Goal: Task Accomplishment & Management: Use online tool/utility

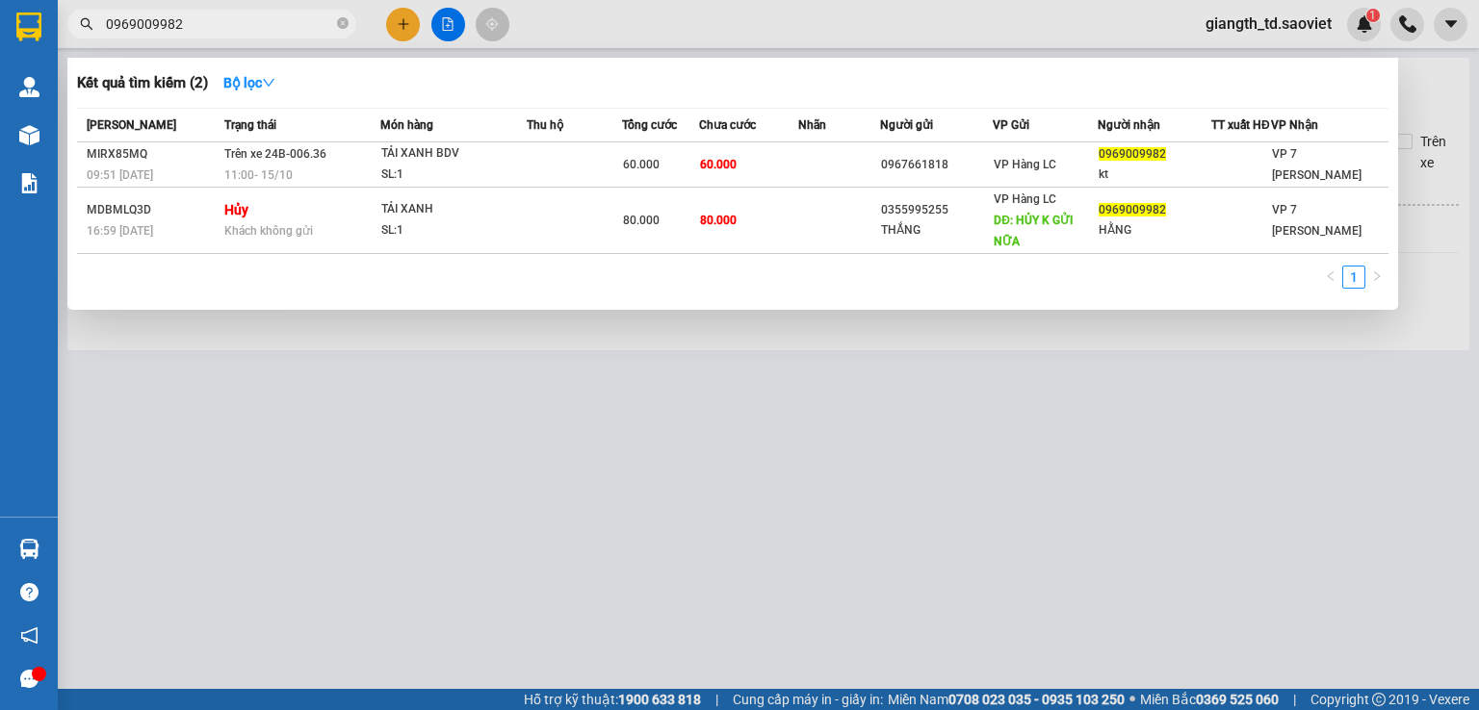
click at [219, 32] on input "0969009982" at bounding box center [219, 23] width 227 height 21
paste input "73765543NGUYEN"
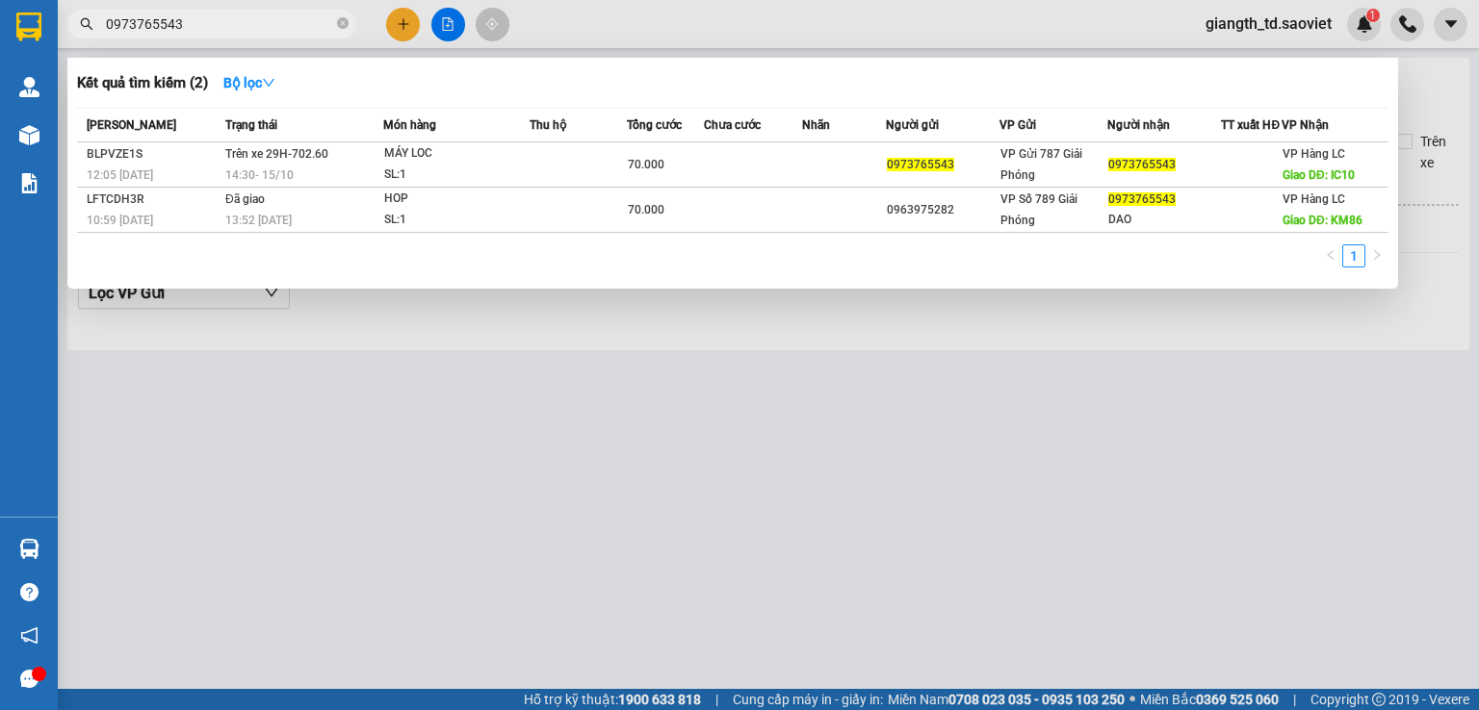
type input "0973765543"
click at [243, 36] on span "0973765543" at bounding box center [211, 24] width 289 height 29
click at [245, 29] on input "0973765543" at bounding box center [219, 23] width 227 height 21
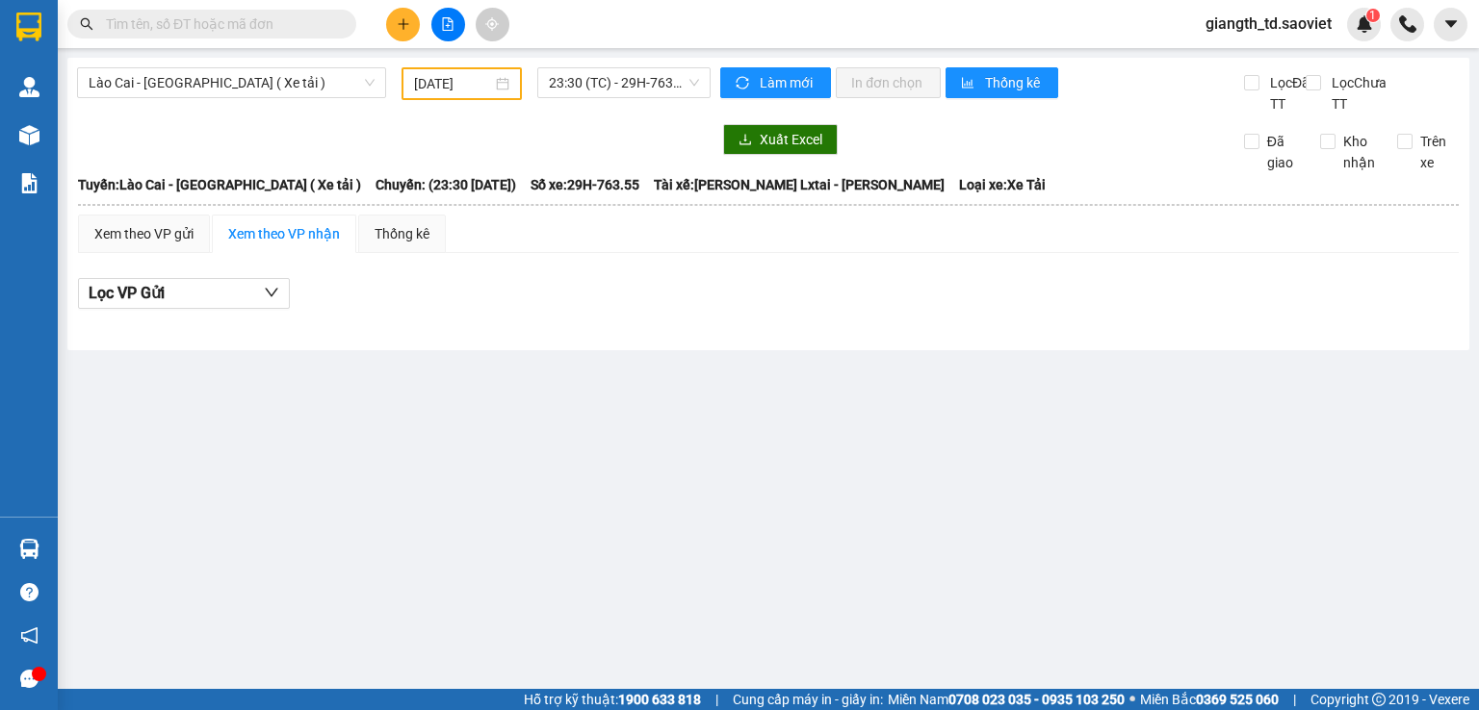
paste input "0377122428"
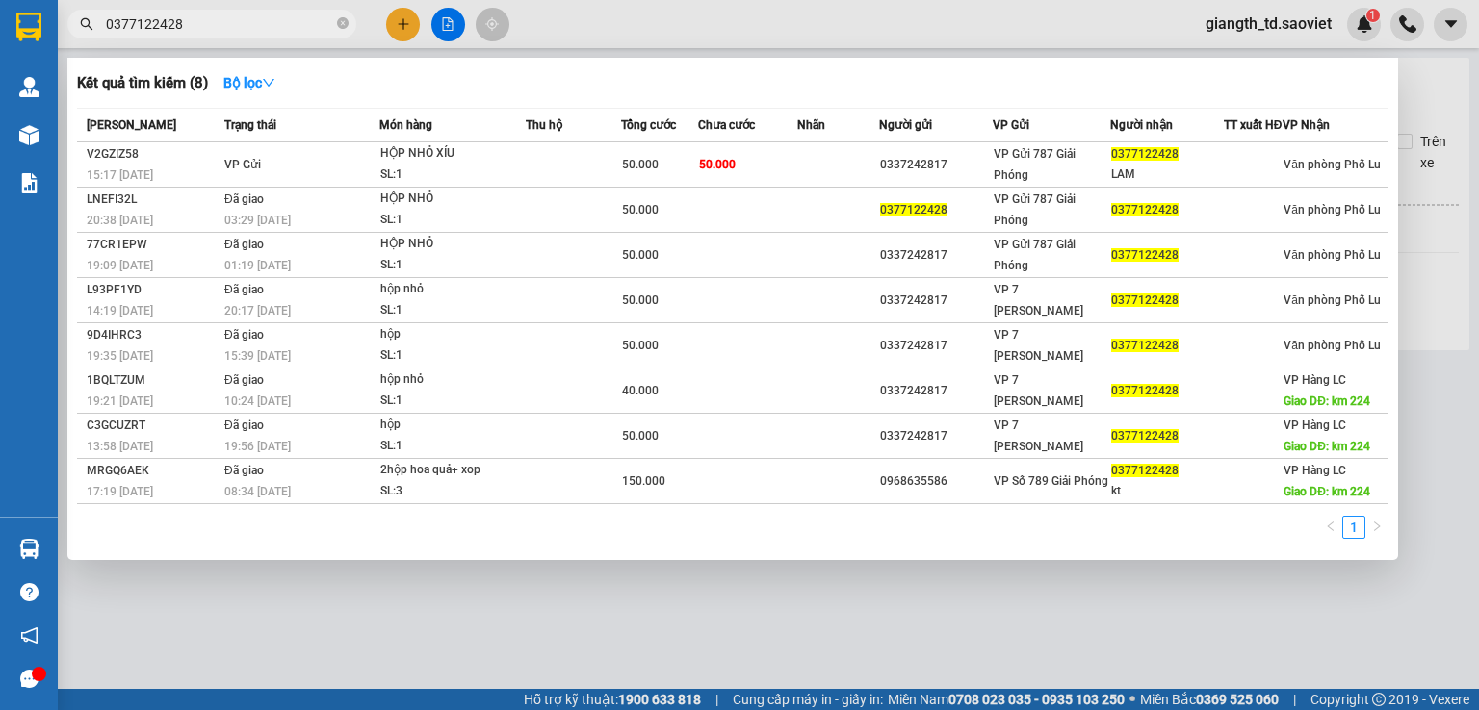
click at [187, 35] on span "0377122428" at bounding box center [211, 24] width 289 height 29
click at [191, 20] on input "0377122428" at bounding box center [219, 23] width 227 height 21
paste input "93160827Nguyễn"
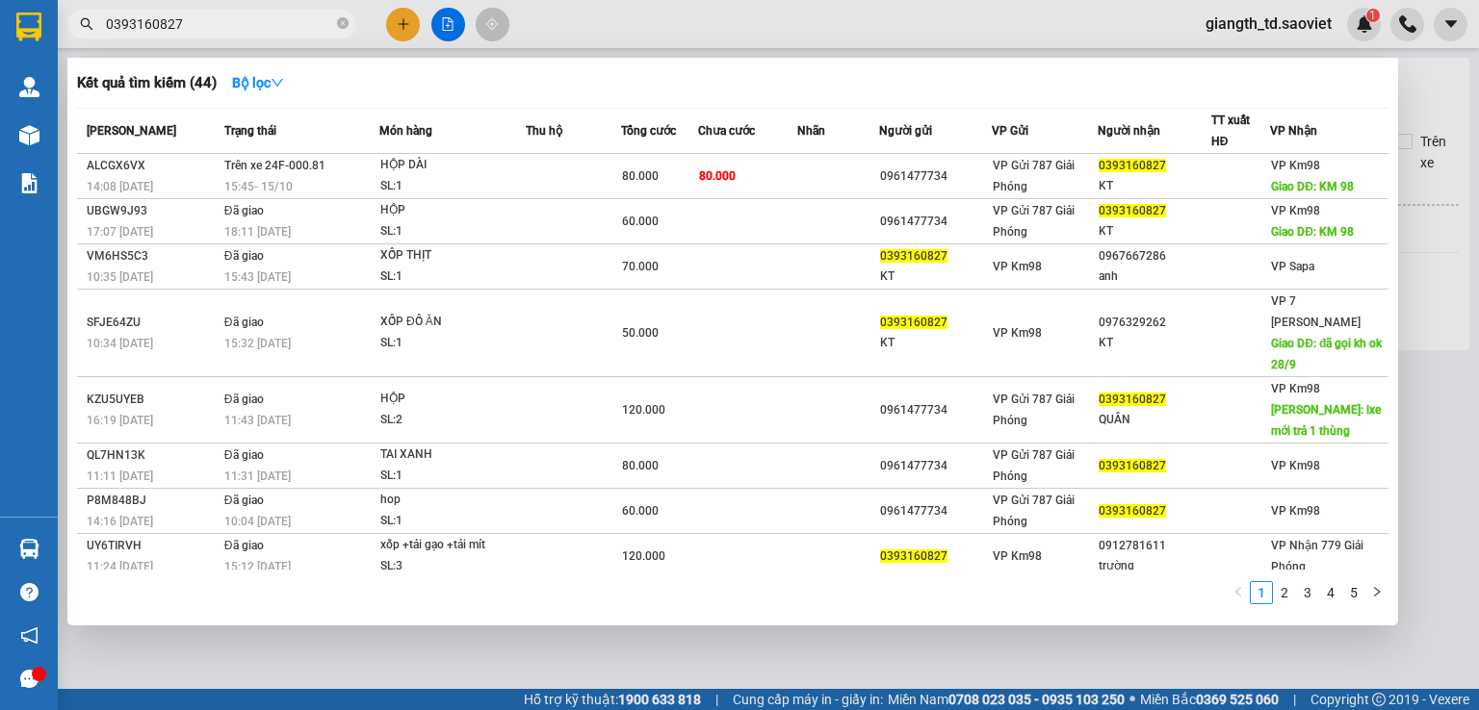
click at [225, 15] on input "0393160827" at bounding box center [219, 23] width 227 height 21
paste input "39215378"
type input "0339215378"
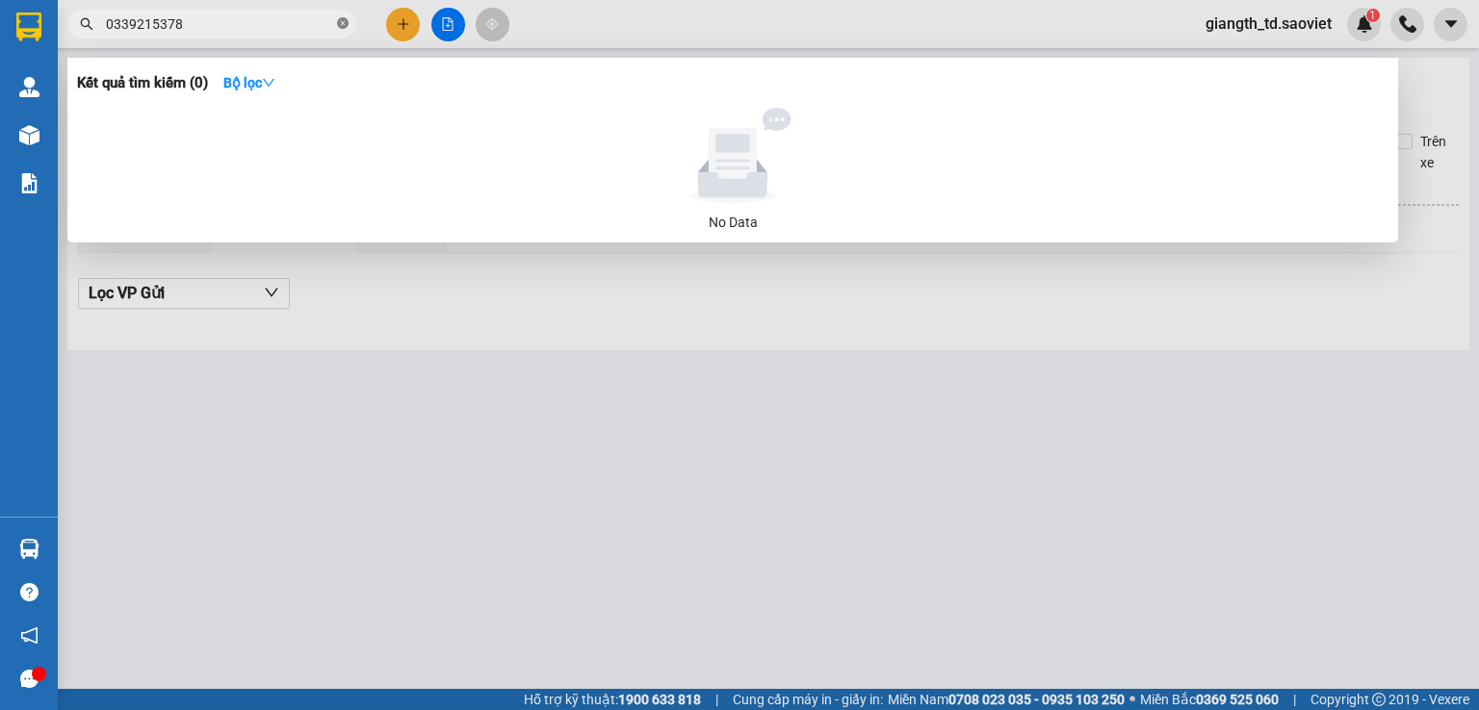
click at [343, 20] on icon "close-circle" at bounding box center [343, 23] width 12 height 12
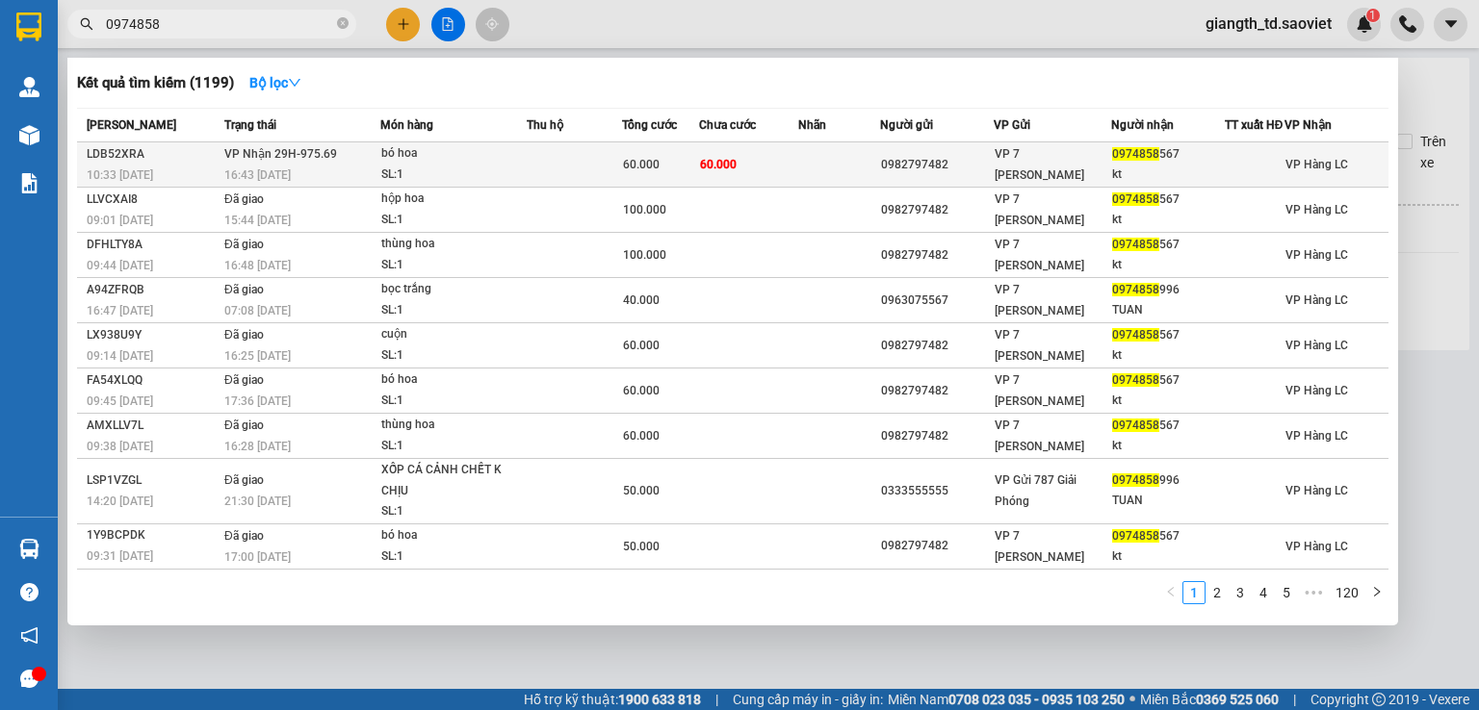
type input "0974858"
click at [318, 161] on span "VP Nhận 29H-975.69" at bounding box center [280, 153] width 113 height 13
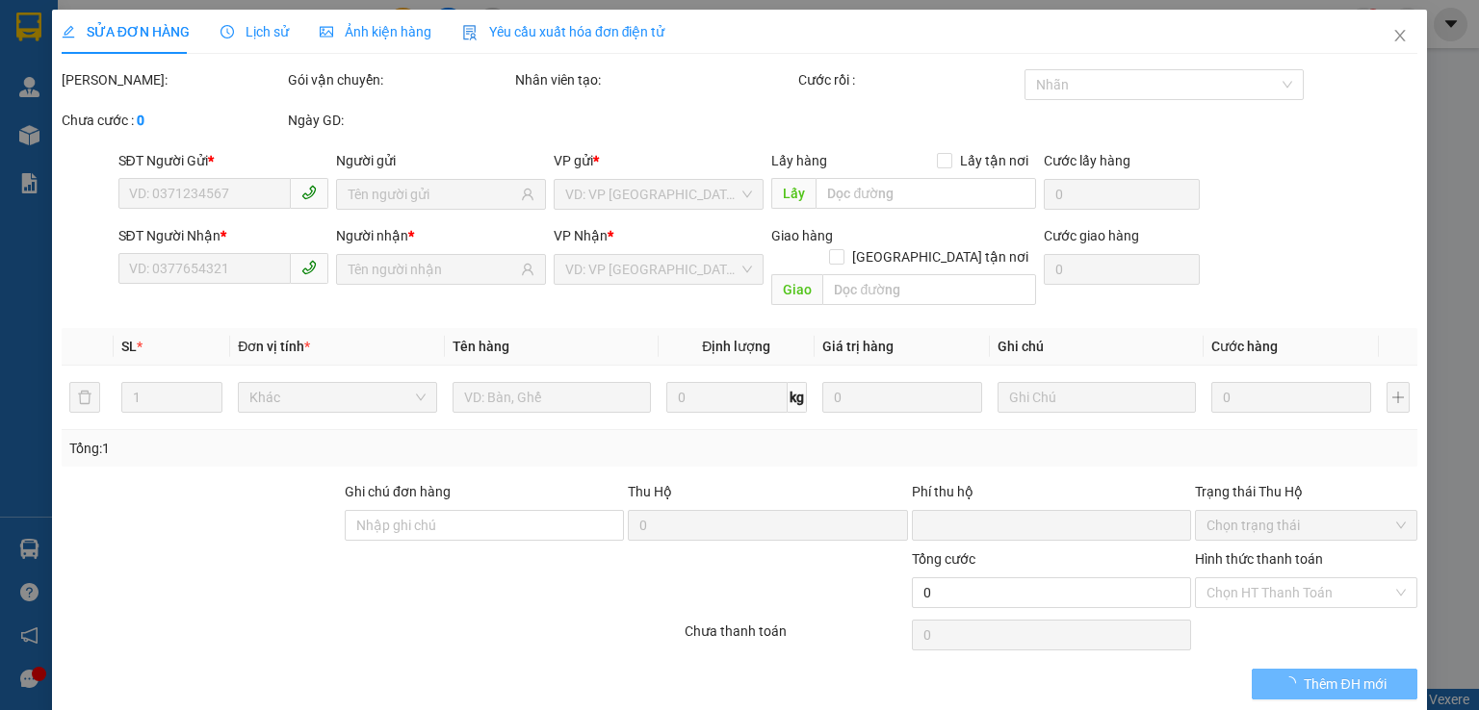
type input "0982797482"
type input "0974858567"
type input "kt"
type input "0"
type input "60.000"
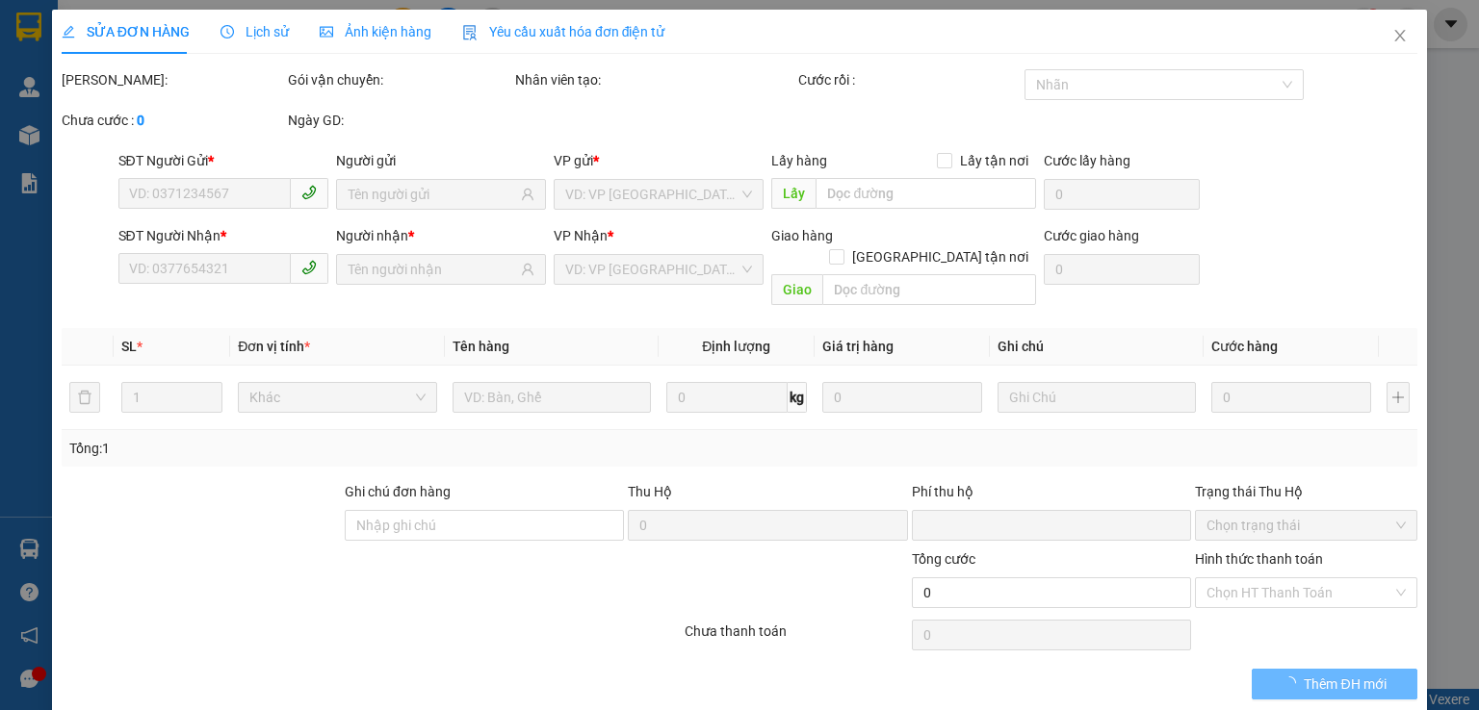
type input "60.000"
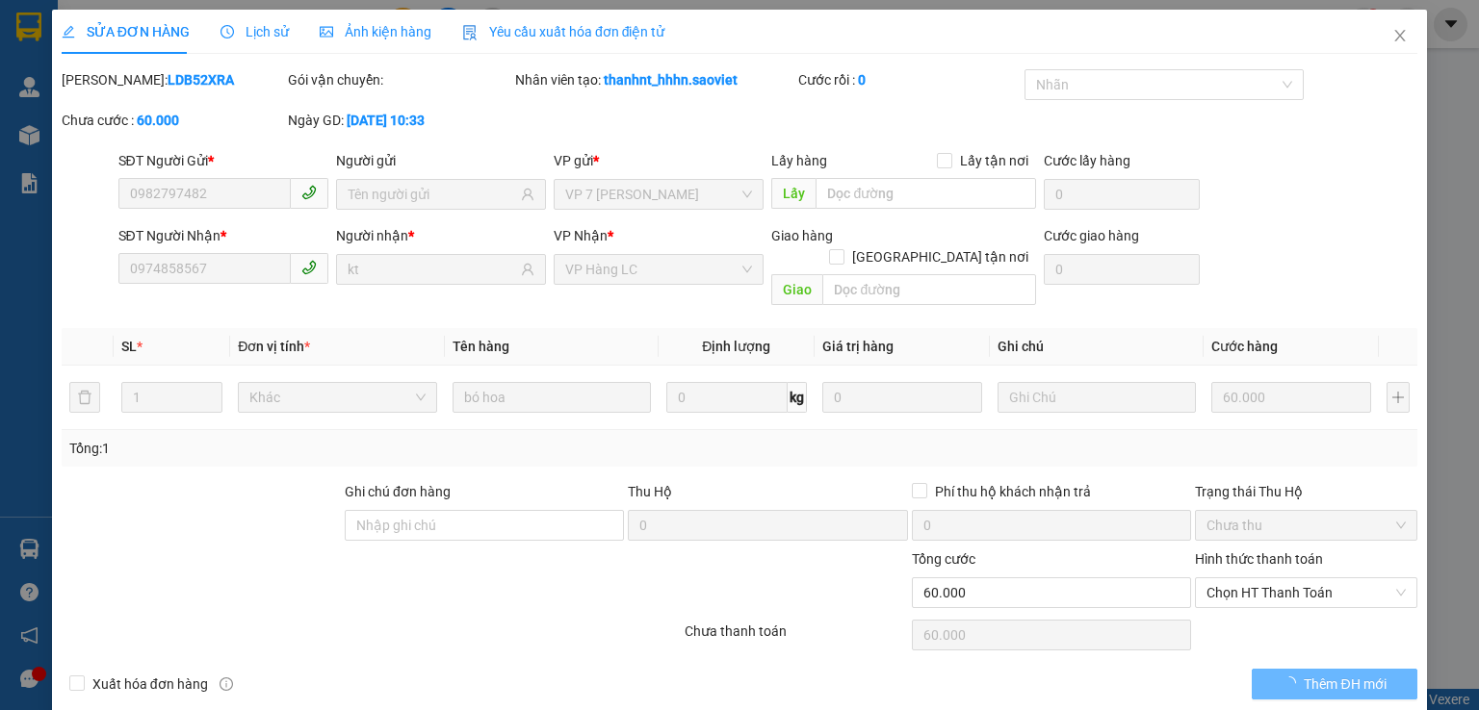
click at [247, 31] on span "Lịch sử" at bounding box center [254, 31] width 68 height 15
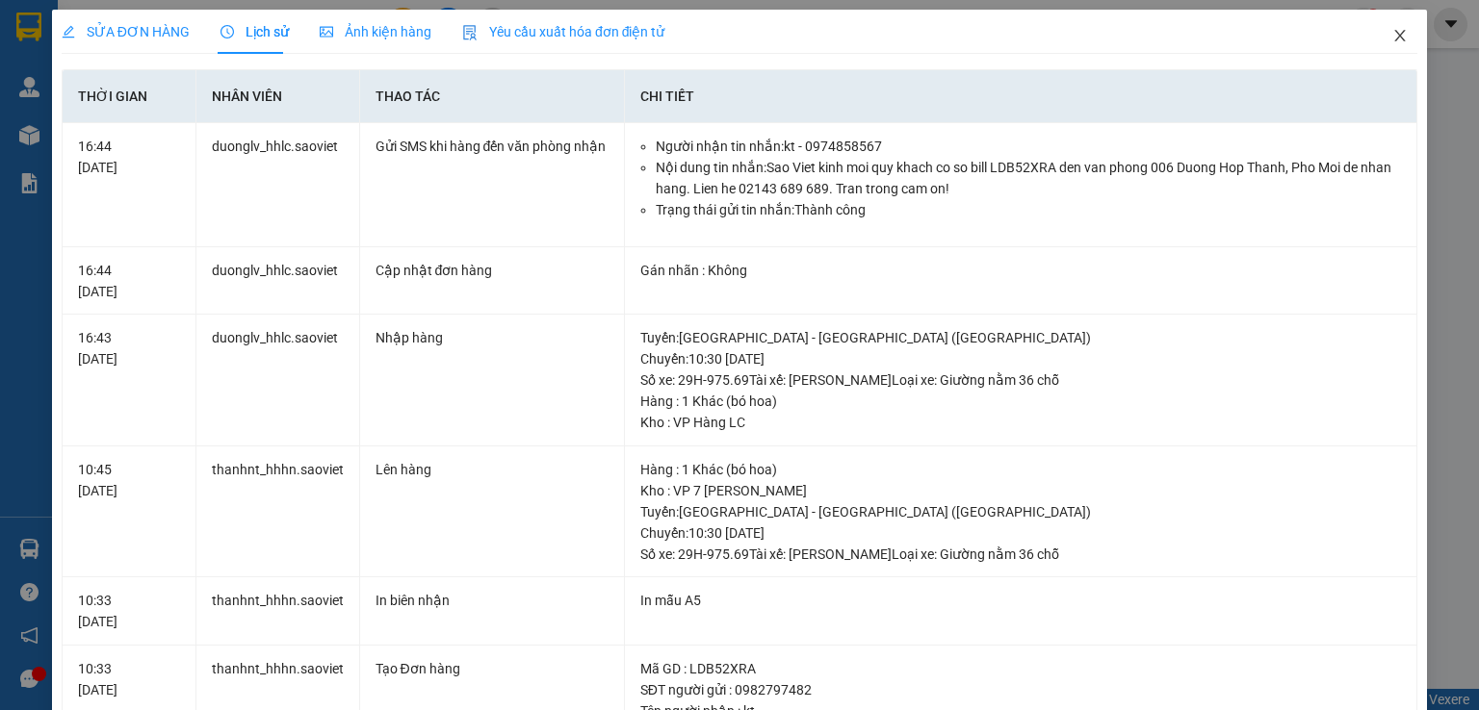
click at [1392, 42] on icon "close" at bounding box center [1399, 35] width 15 height 15
